Goal: Go to known website: Access a specific website the user already knows

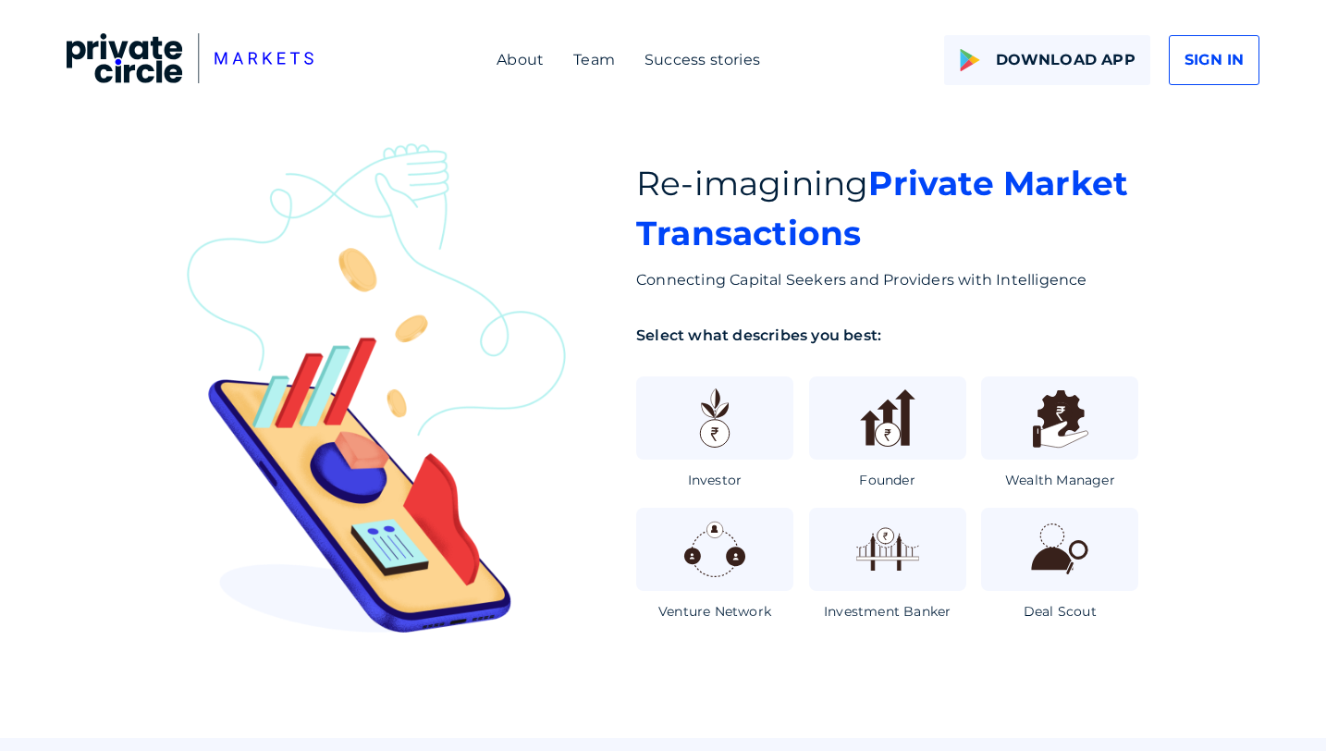
click at [1215, 65] on span "SIGN IN" at bounding box center [1213, 60] width 59 height 22
